Goal: Task Accomplishment & Management: Use online tool/utility

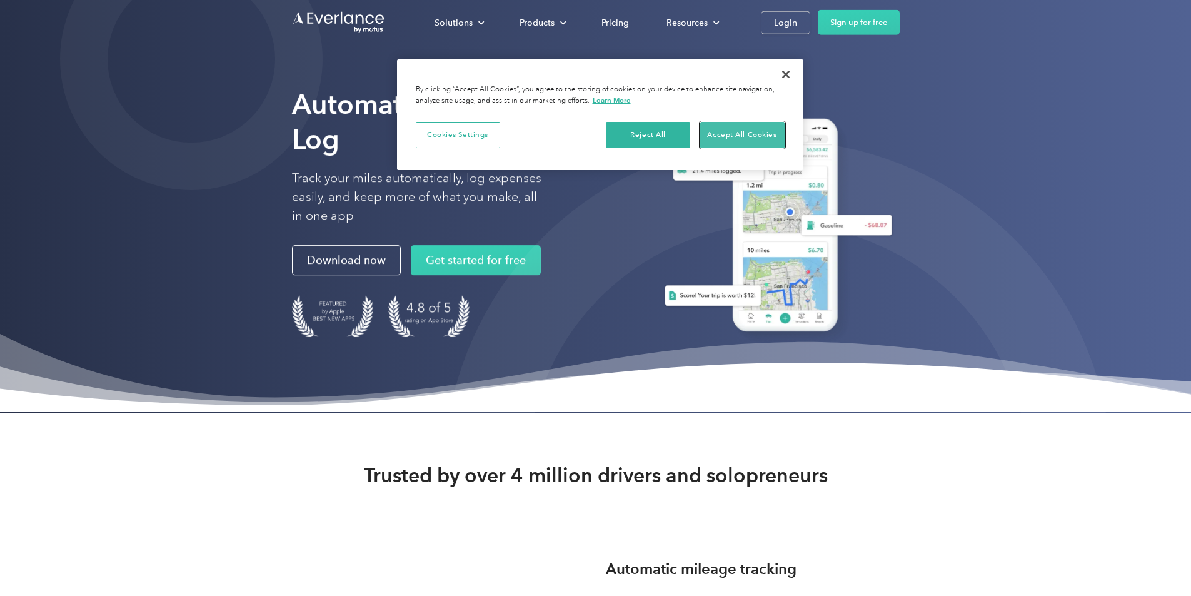
click at [718, 138] on button "Accept All Cookies" at bounding box center [742, 135] width 84 height 26
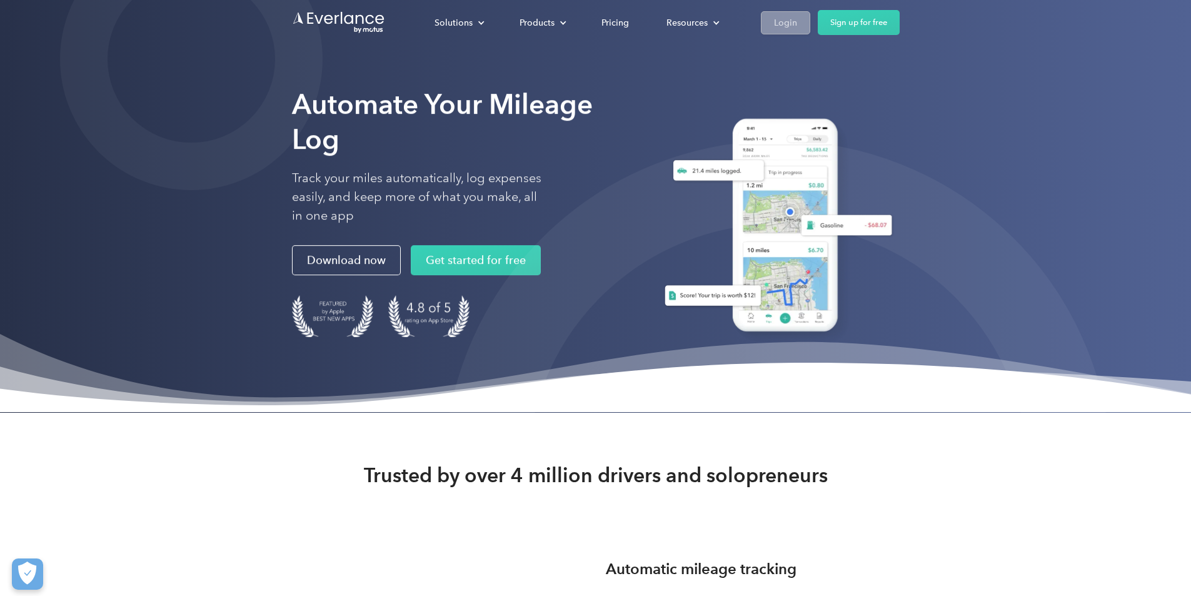
click at [797, 19] on div "Login" at bounding box center [785, 23] width 23 height 16
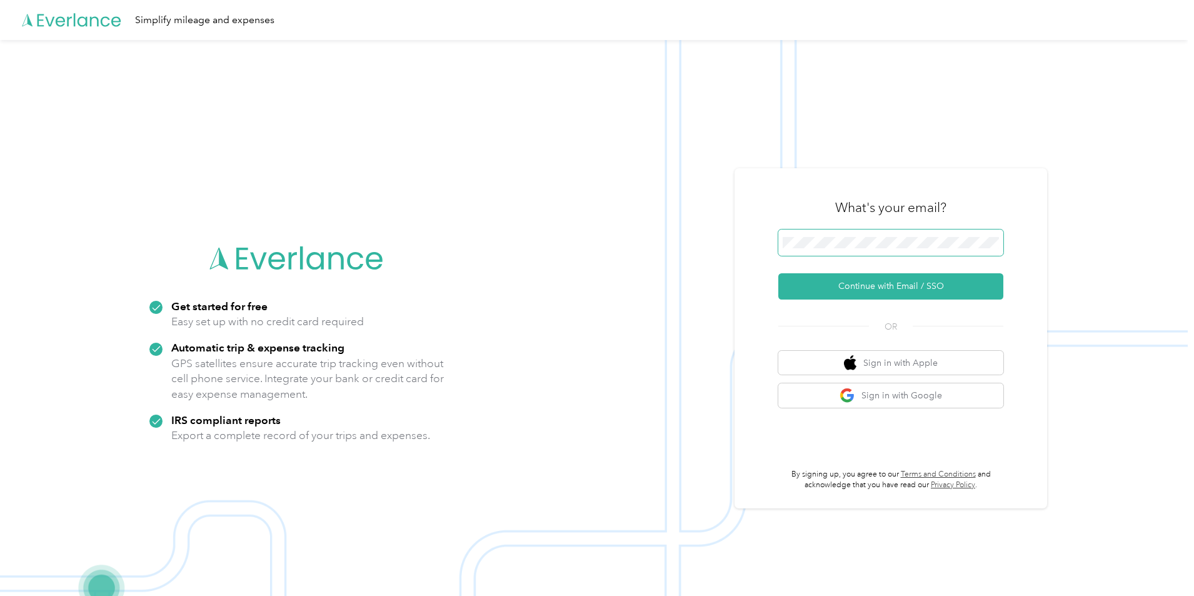
click at [866, 246] on span at bounding box center [890, 242] width 225 height 26
click at [863, 286] on button "Continue with Email / SSO" at bounding box center [890, 286] width 225 height 26
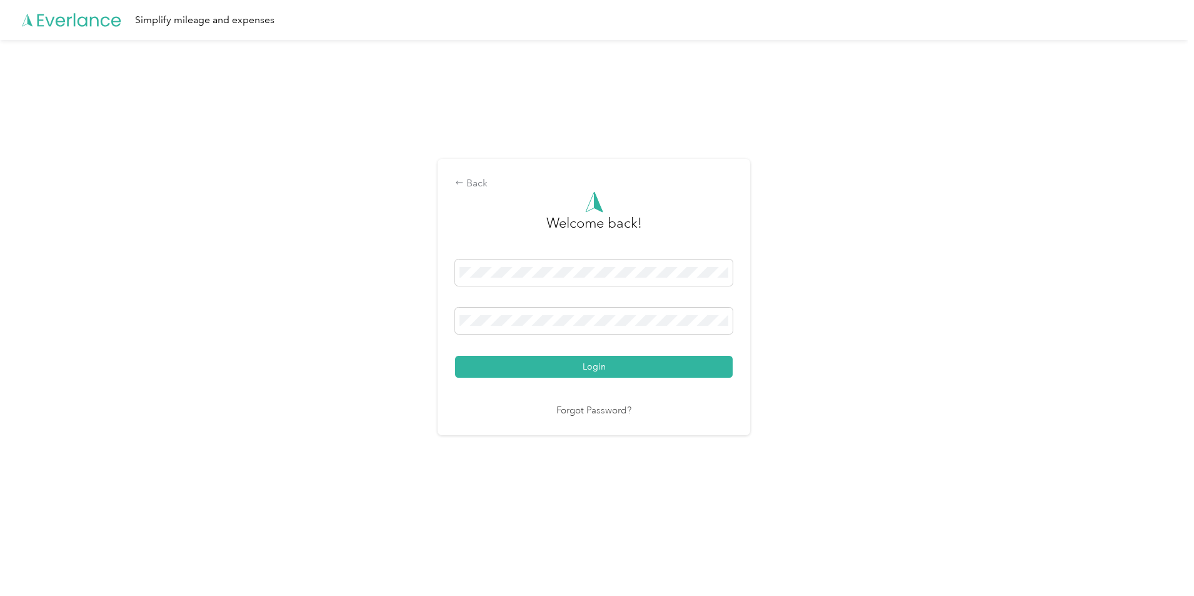
click at [455, 356] on button "Login" at bounding box center [594, 367] width 278 height 22
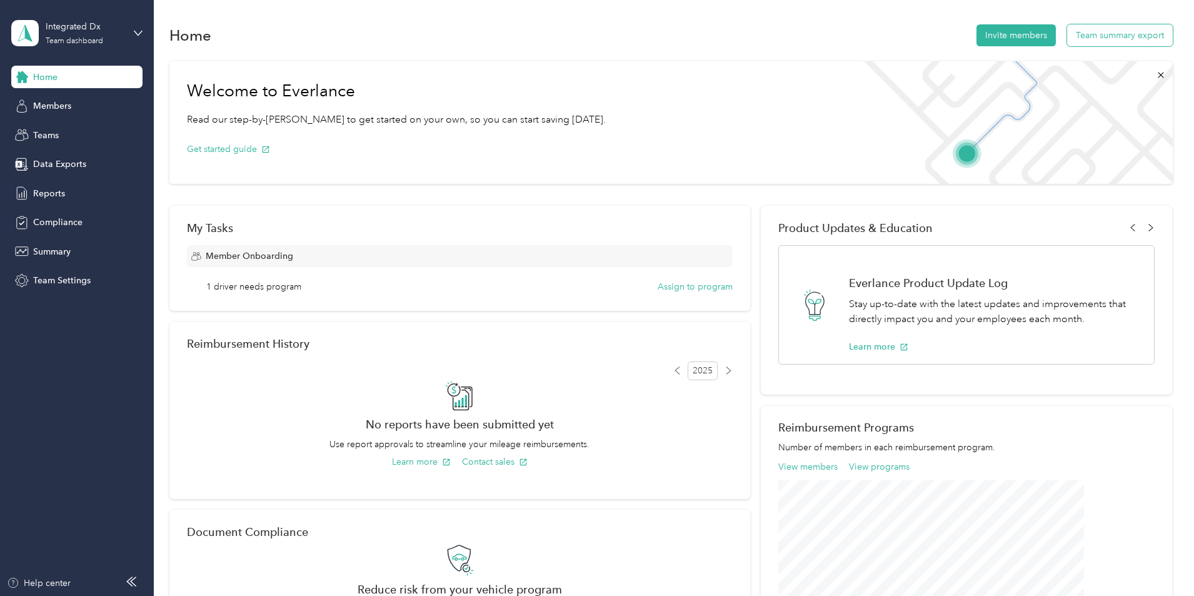
click at [1067, 37] on button "Team summary export" at bounding box center [1120, 35] width 106 height 22
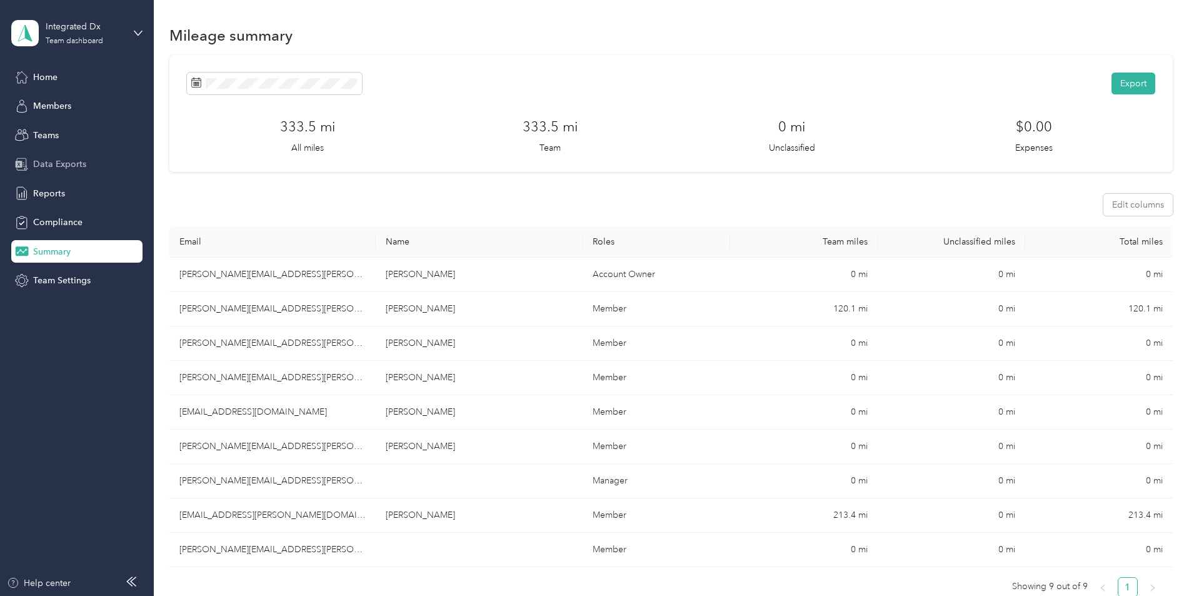
click at [74, 159] on span "Data Exports" at bounding box center [59, 164] width 53 height 13
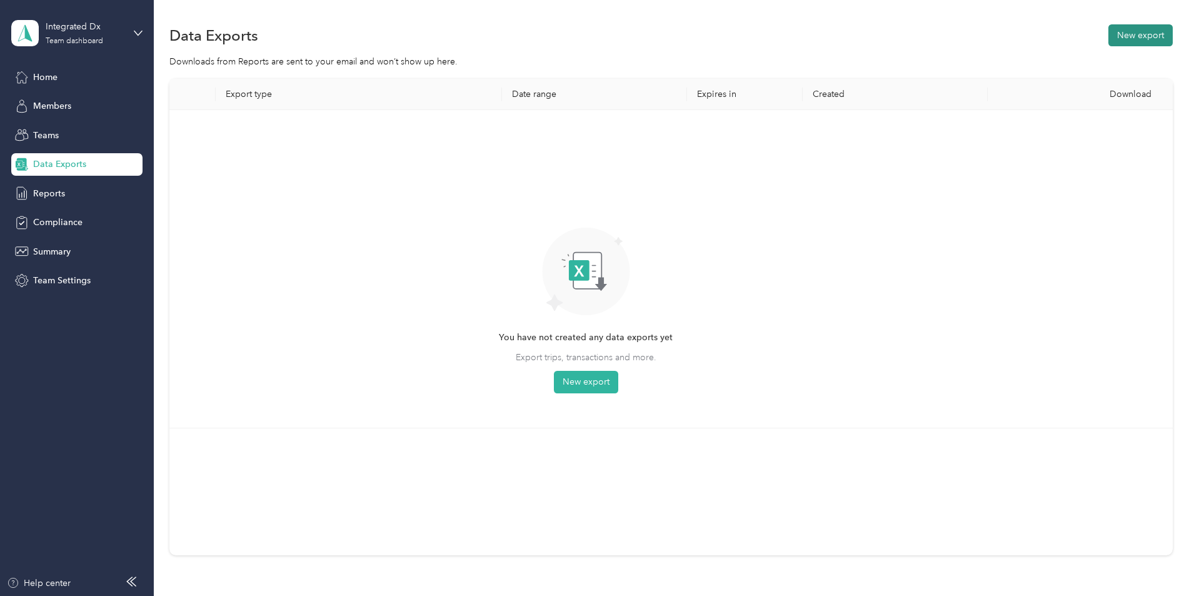
click at [1108, 33] on button "New export" at bounding box center [1140, 35] width 64 height 22
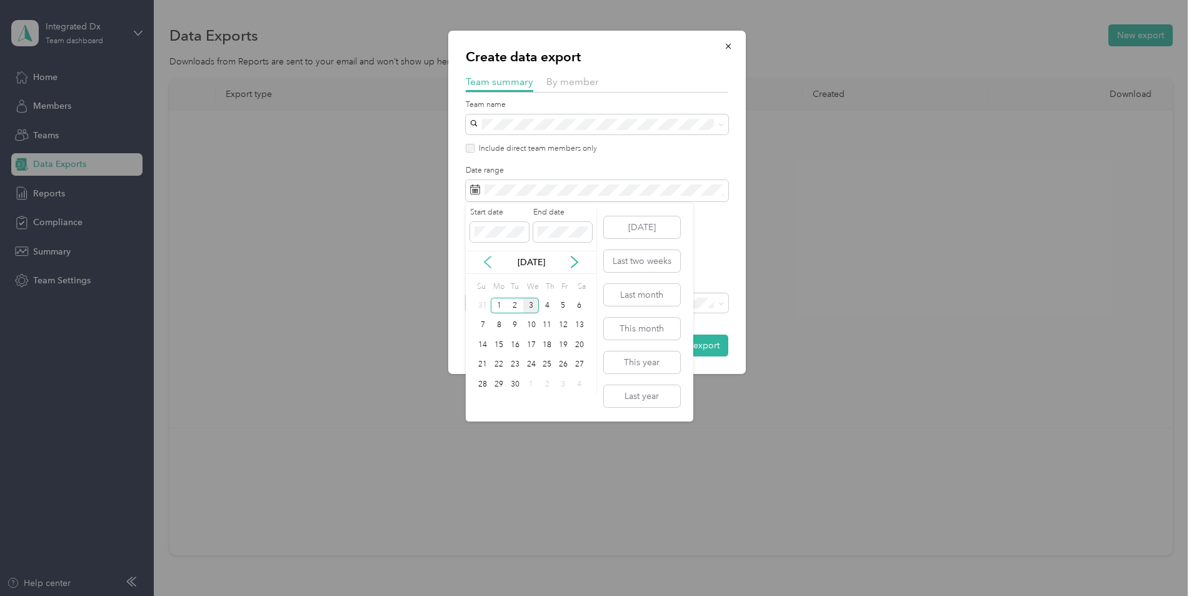
click at [489, 259] on icon at bounding box center [487, 262] width 13 height 13
click at [499, 363] on div "18" at bounding box center [499, 365] width 16 height 16
click at [478, 402] on div "31" at bounding box center [483, 404] width 16 height 16
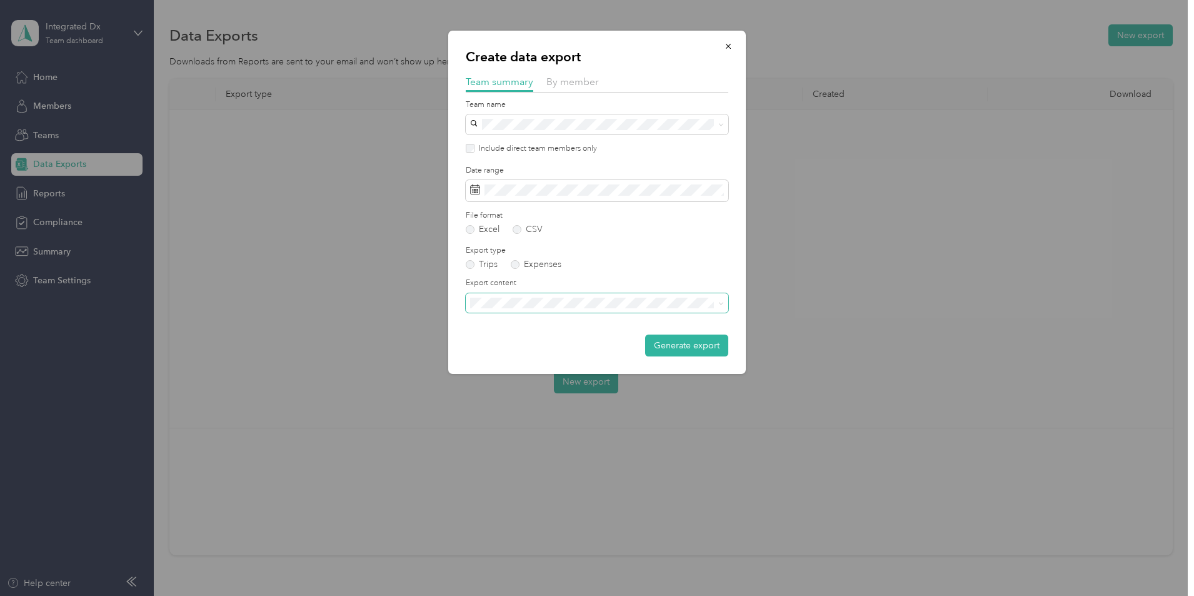
click at [628, 308] on span at bounding box center [597, 303] width 263 height 20
click at [543, 345] on span "Summary and full trips list" at bounding box center [524, 346] width 100 height 11
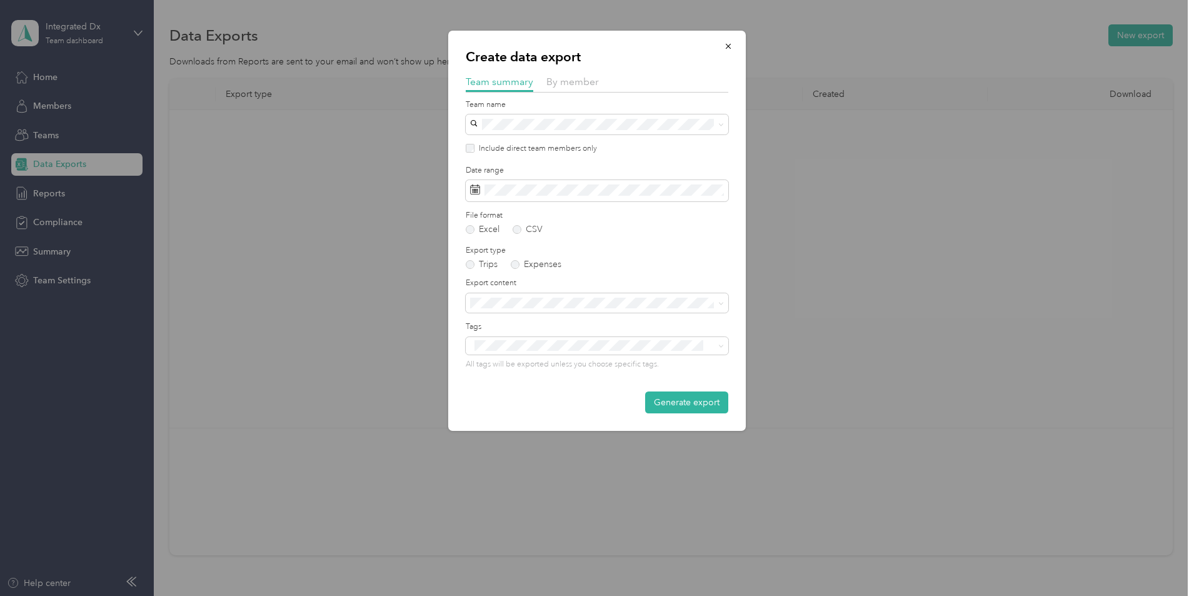
click at [675, 403] on button "Generate export" at bounding box center [686, 402] width 83 height 22
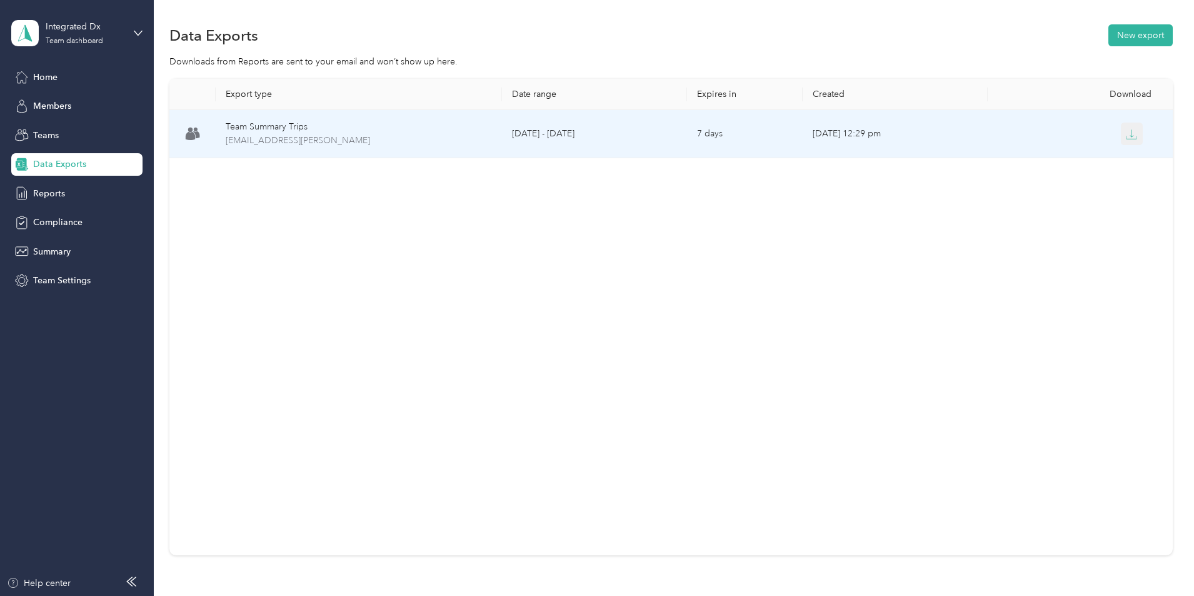
click at [1126, 136] on icon "button" at bounding box center [1131, 134] width 11 height 11
click at [1126, 134] on icon "button" at bounding box center [1131, 134] width 11 height 11
